Goal: Information Seeking & Learning: Learn about a topic

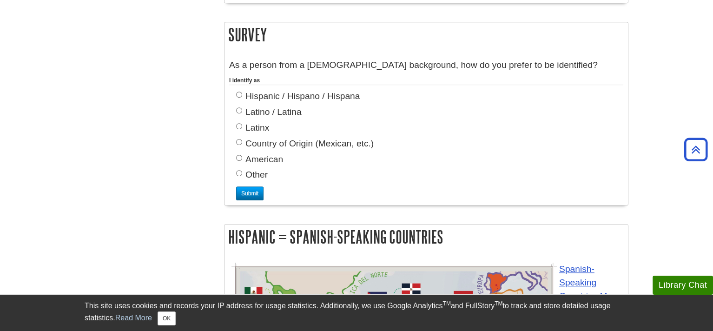
scroll to position [1208, 0]
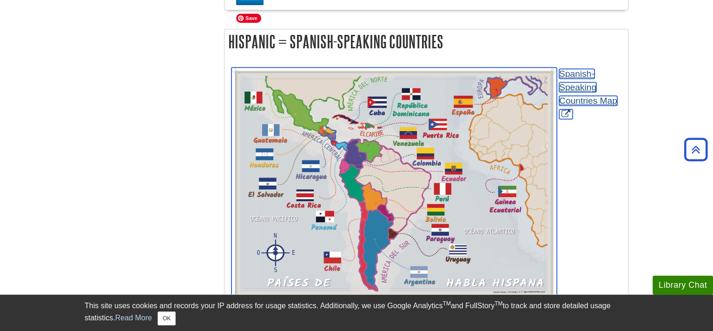
click at [487, 154] on img "Link opens in new window" at bounding box center [393, 183] width 325 height 232
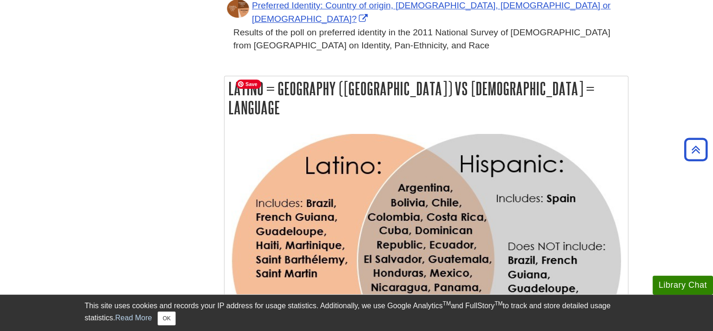
scroll to position [650, 0]
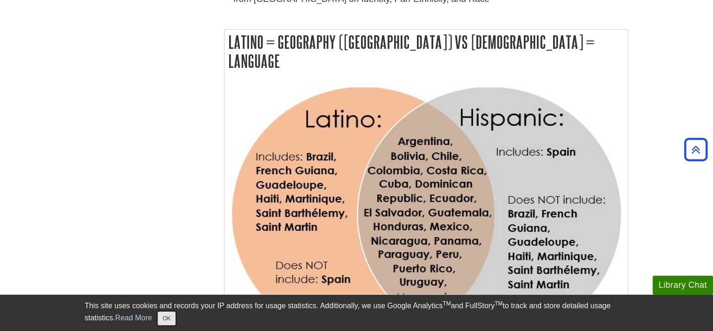
click at [173, 321] on button "OK" at bounding box center [166, 318] width 18 height 14
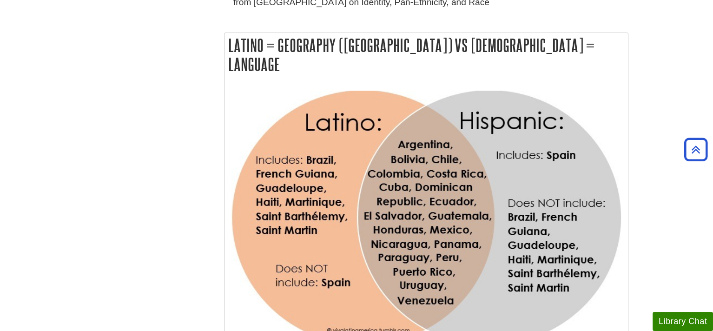
scroll to position [610, 0]
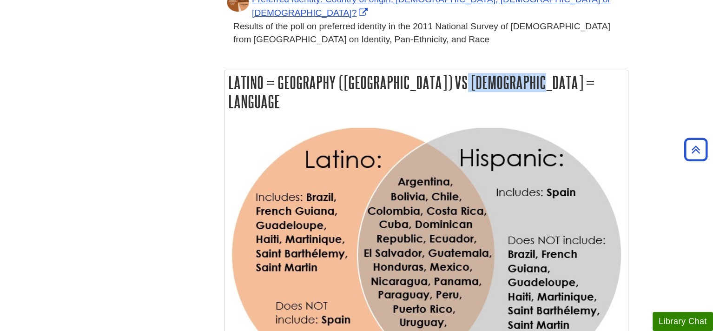
drag, startPoint x: 421, startPoint y: 43, endPoint x: 344, endPoint y: 46, distance: 77.1
click at [344, 70] on h2 "Latino = Geography ([GEOGRAPHIC_DATA]) vs [DEMOGRAPHIC_DATA] = Language" at bounding box center [425, 92] width 403 height 44
click at [444, 70] on h2 "Latino = Geography ([GEOGRAPHIC_DATA]) vs [DEMOGRAPHIC_DATA] = Language" at bounding box center [425, 92] width 403 height 44
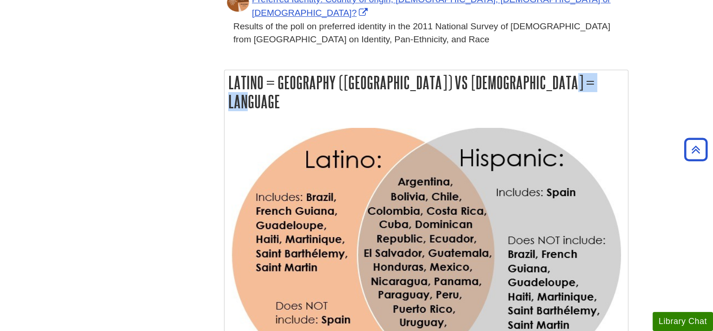
drag, startPoint x: 444, startPoint y: 40, endPoint x: 486, endPoint y: 42, distance: 41.8
click at [486, 70] on h2 "Latino = Geography ([GEOGRAPHIC_DATA]) vs [DEMOGRAPHIC_DATA] = Language" at bounding box center [425, 92] width 403 height 44
click at [520, 70] on h2 "Latino = Geography ([GEOGRAPHIC_DATA]) vs [DEMOGRAPHIC_DATA] = Language" at bounding box center [425, 92] width 403 height 44
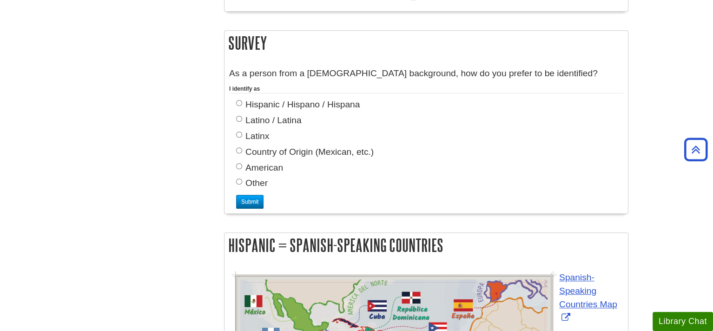
scroll to position [1022, 0]
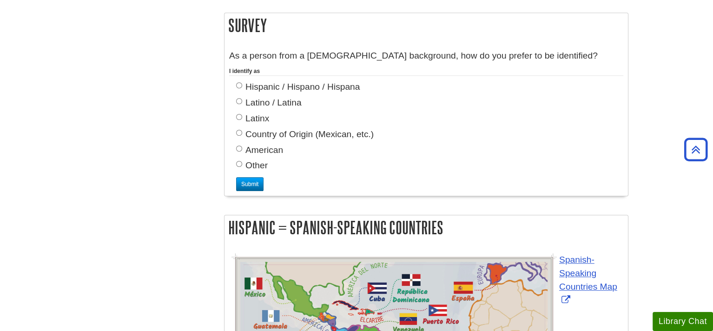
click at [178, 70] on div "Menu Identity Terms Some Identity Definitions Latino = Geography (Latin America…" at bounding box center [356, 249] width 557 height 2334
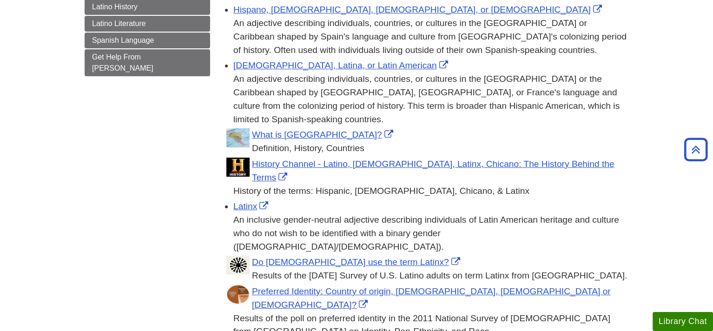
scroll to position [372, 0]
